Goal: Task Accomplishment & Management: Manage account settings

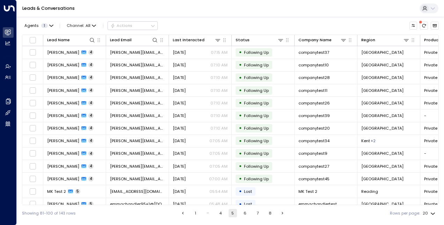
click at [195, 214] on button "1" at bounding box center [195, 213] width 8 height 8
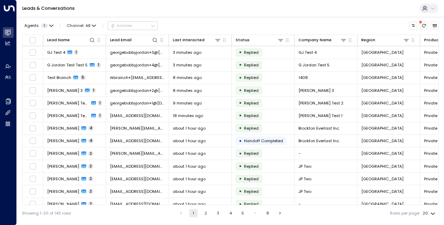
click at [202, 209] on button "2" at bounding box center [205, 213] width 8 height 8
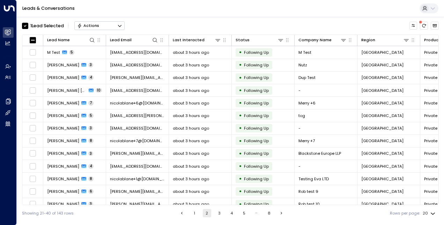
click at [117, 25] on button "Actions" at bounding box center [99, 25] width 50 height 8
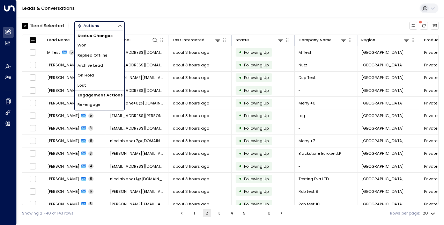
click at [96, 65] on span "Archive Lead" at bounding box center [89, 65] width 25 height 6
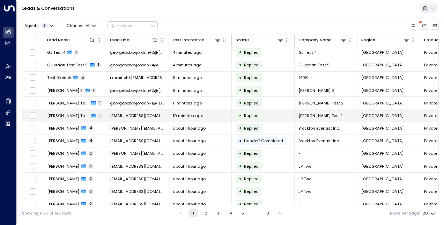
scroll to position [0, 0]
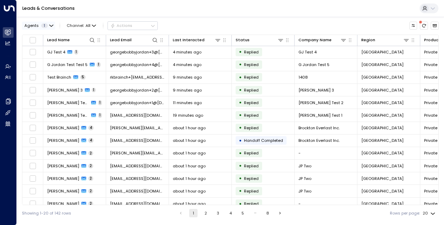
click at [50, 25] on icon "button" at bounding box center [51, 26] width 4 height 4
click at [50, 25] on div at bounding box center [222, 112] width 444 height 225
click at [94, 25] on icon "button" at bounding box center [94, 26] width 4 height 4
click at [94, 25] on div at bounding box center [222, 112] width 444 height 225
click at [158, 12] on div "Leads & Conversations" at bounding box center [230, 8] width 427 height 17
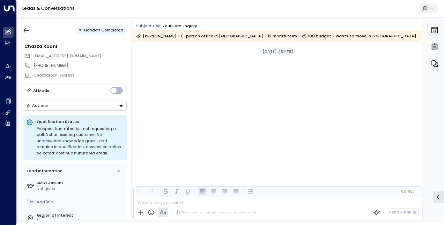
scroll to position [2650, 0]
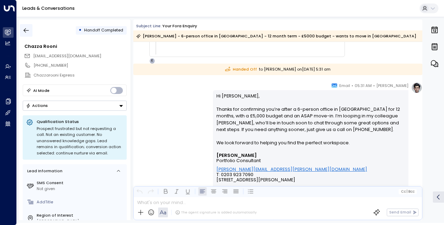
click at [27, 33] on icon "button" at bounding box center [26, 30] width 7 height 7
